Goal: Task Accomplishment & Management: Use online tool/utility

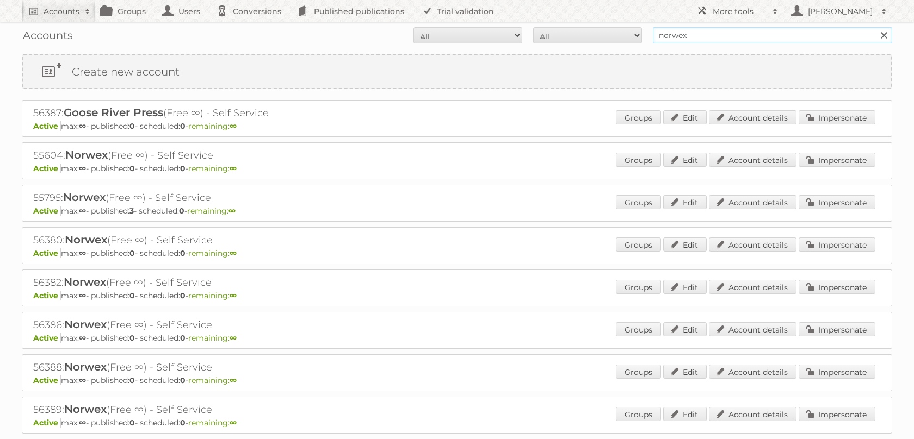
click at [671, 39] on input "norwex" at bounding box center [772, 35] width 239 height 16
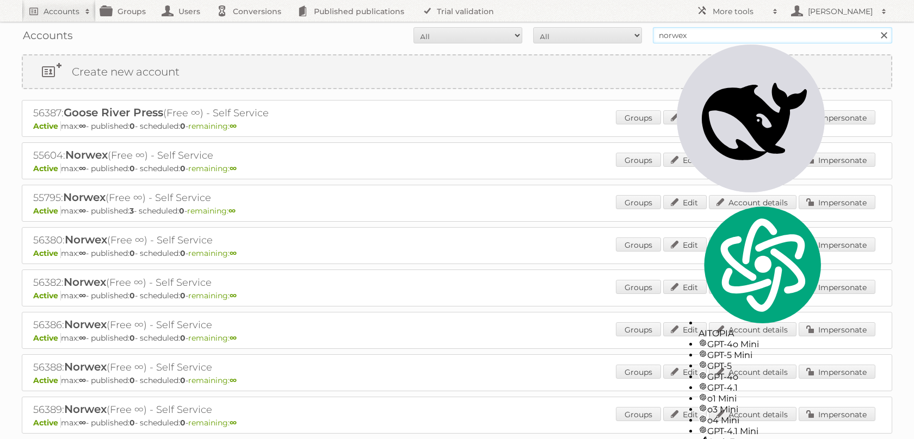
click at [671, 39] on input "norwex" at bounding box center [772, 35] width 239 height 16
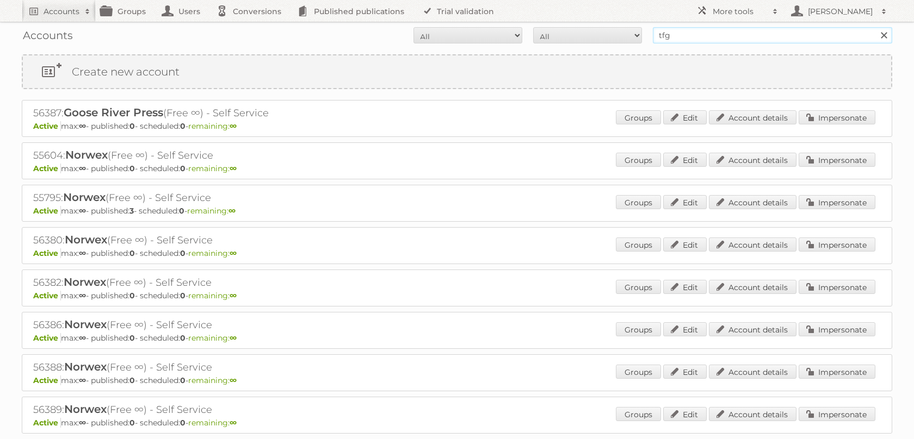
type input "tfg"
click at [875, 27] on input "Search" at bounding box center [883, 35] width 16 height 16
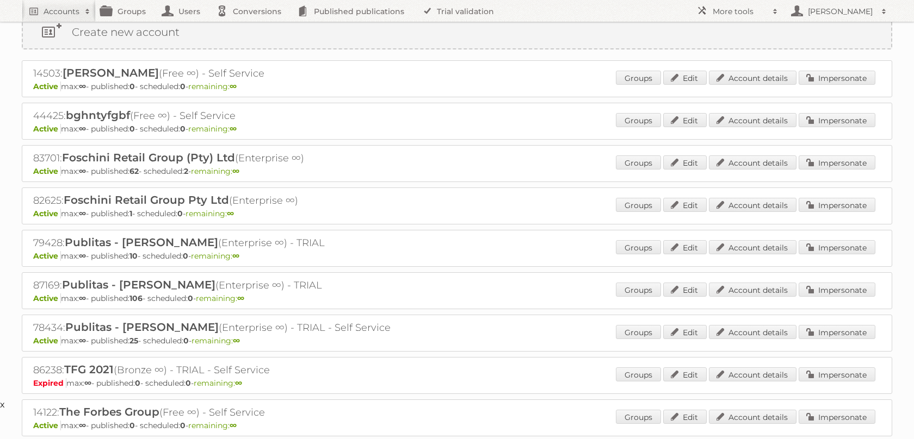
scroll to position [29, 0]
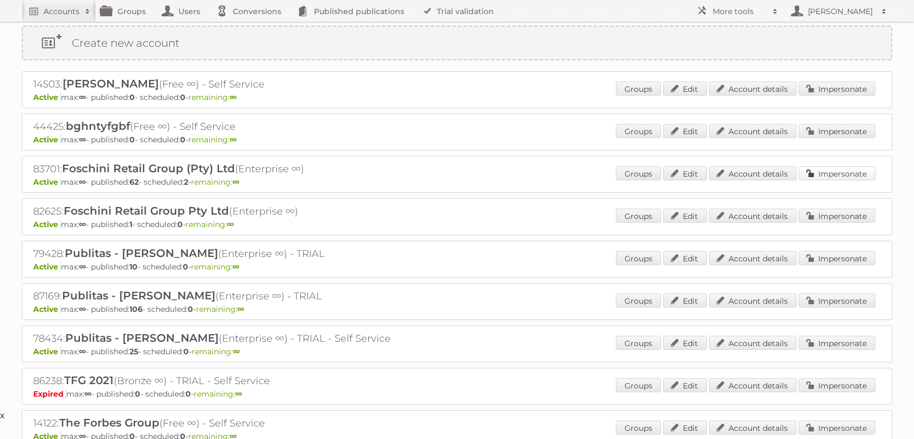
click at [829, 181] on link "Impersonate" at bounding box center [836, 173] width 77 height 14
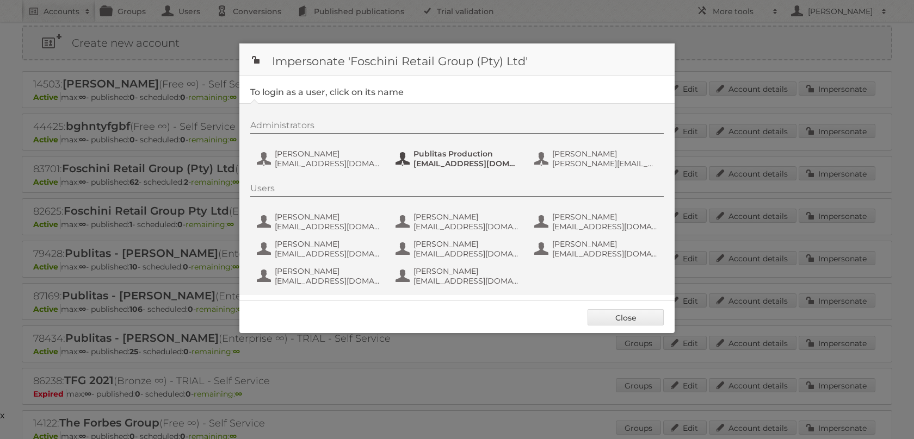
click at [431, 170] on button "Publitas Production fs+tfgmedia@publitas.com" at bounding box center [458, 159] width 128 height 22
